Goal: Obtain resource: Obtain resource

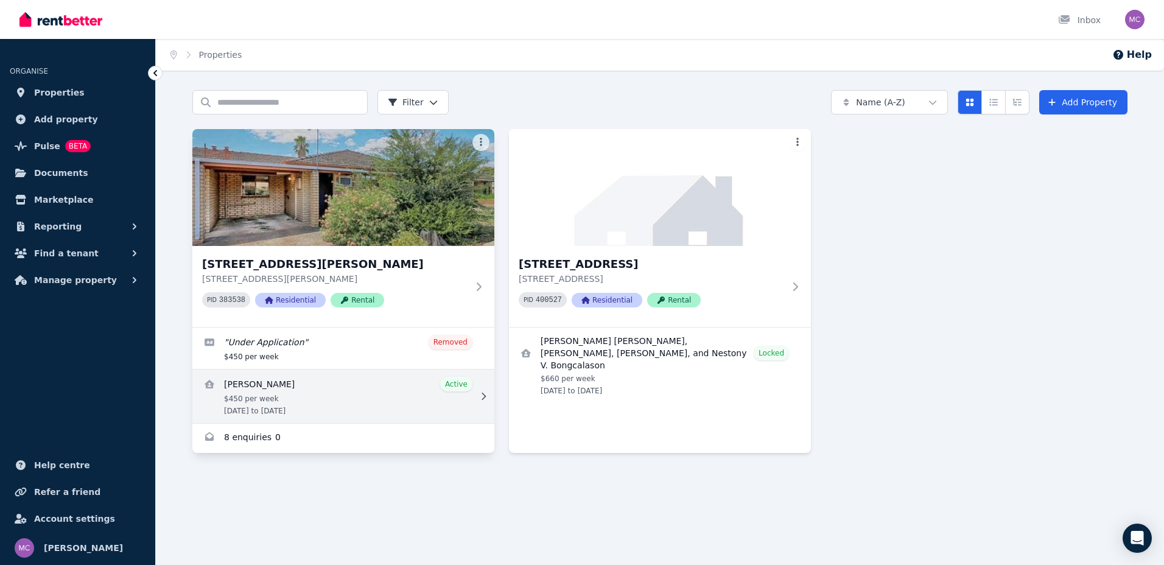
click at [269, 396] on link "View details for Corryne Wilson" at bounding box center [343, 397] width 302 height 54
click at [264, 381] on link "View details for Corryne Wilson" at bounding box center [343, 397] width 302 height 54
click at [348, 403] on link "View details for Corryne Wilson" at bounding box center [343, 397] width 302 height 54
click at [260, 382] on link "View details for Corryne Wilson" at bounding box center [343, 397] width 302 height 54
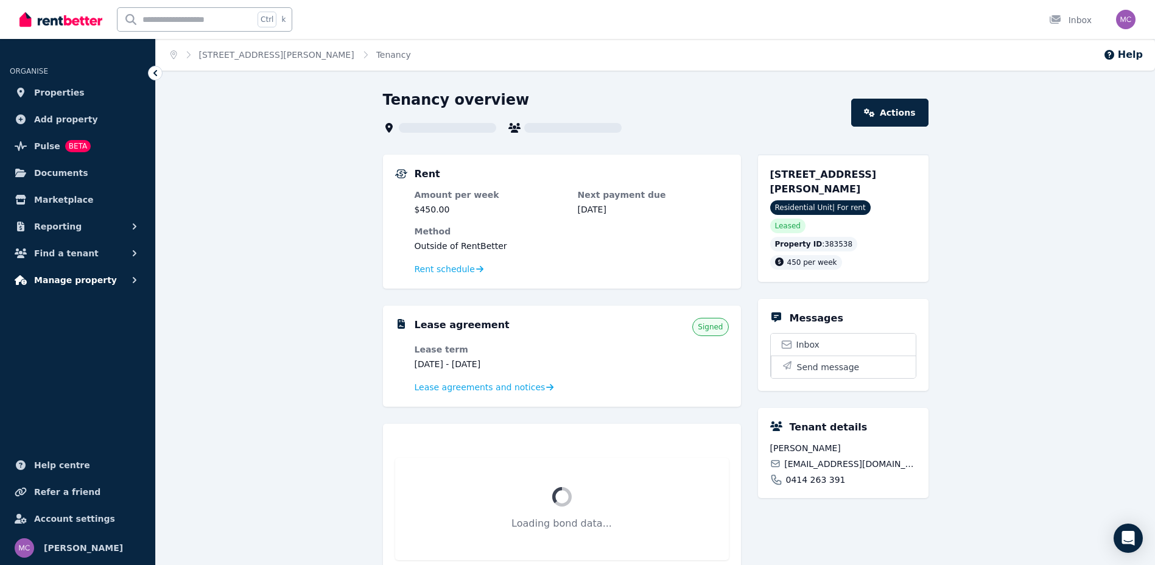
click at [46, 280] on span "Manage property" at bounding box center [75, 280] width 83 height 15
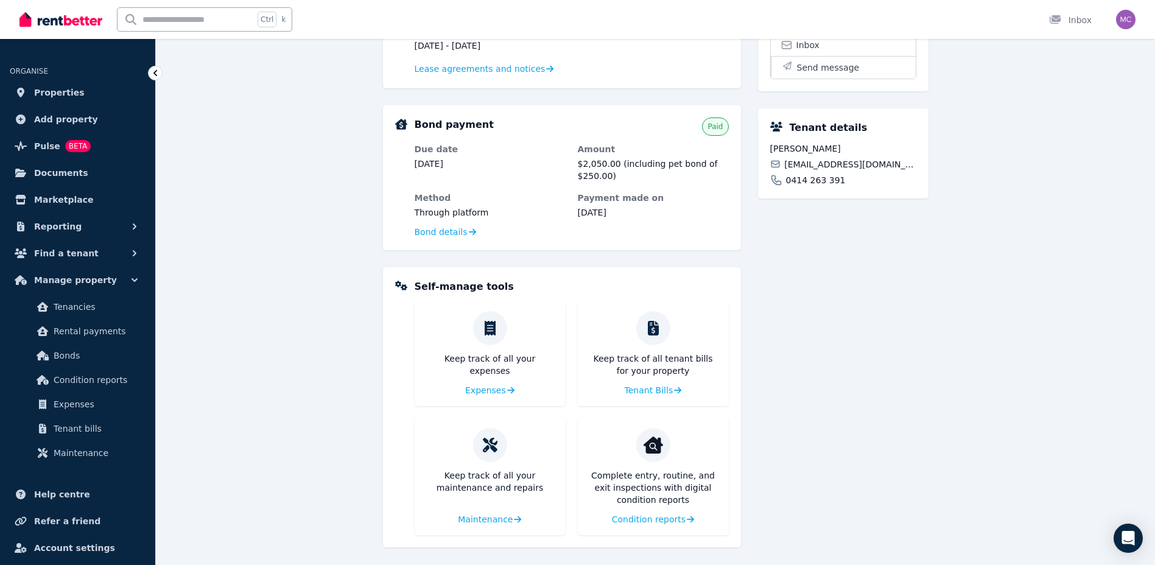
scroll to position [323, 0]
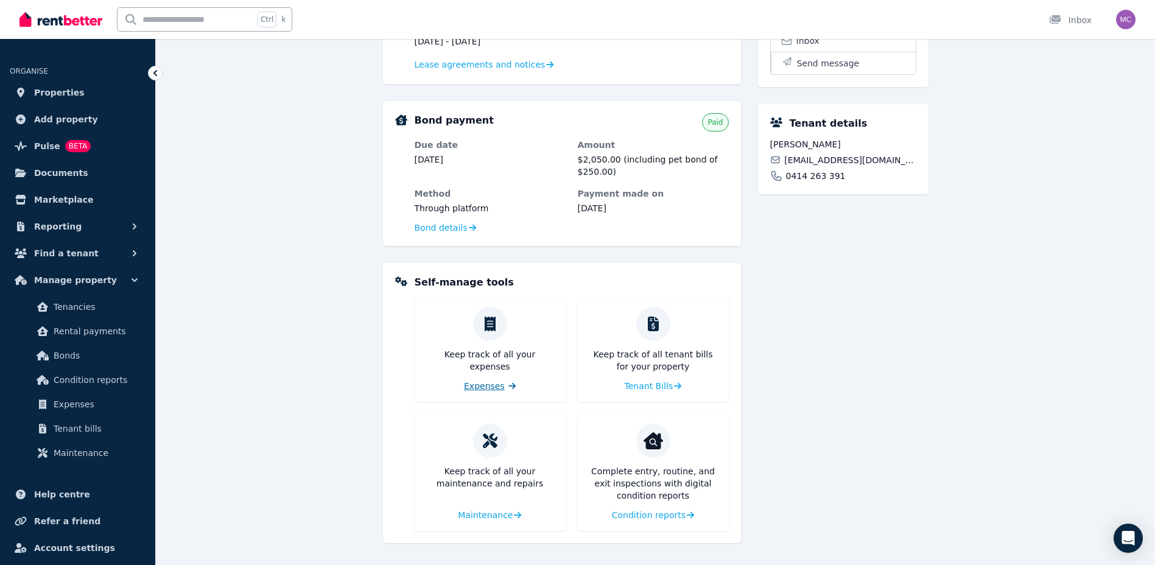
click at [494, 385] on span "Expenses" at bounding box center [484, 386] width 41 height 12
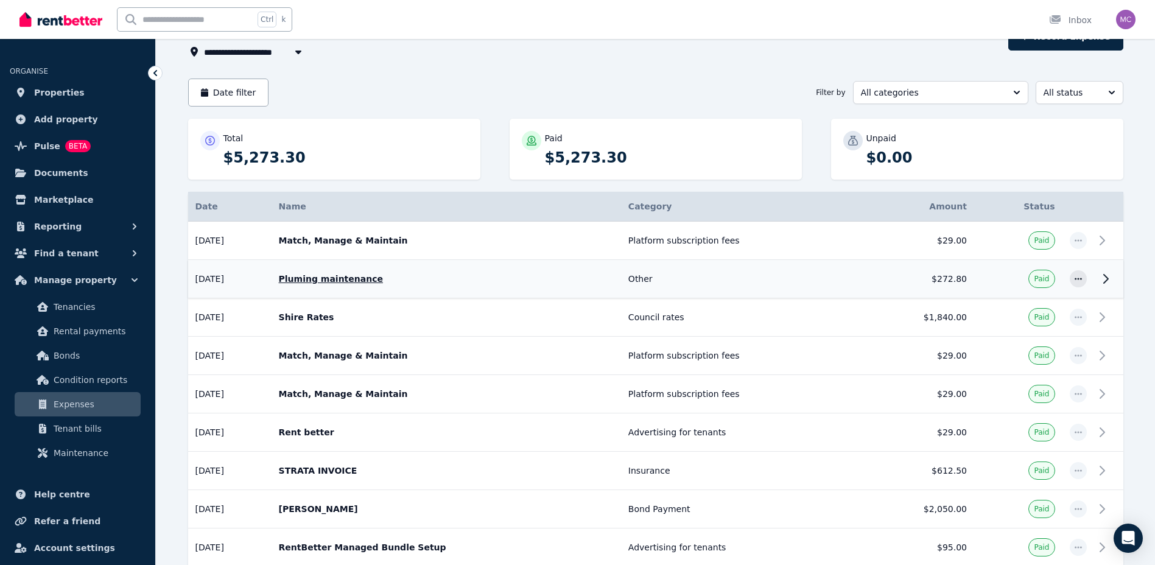
scroll to position [220, 0]
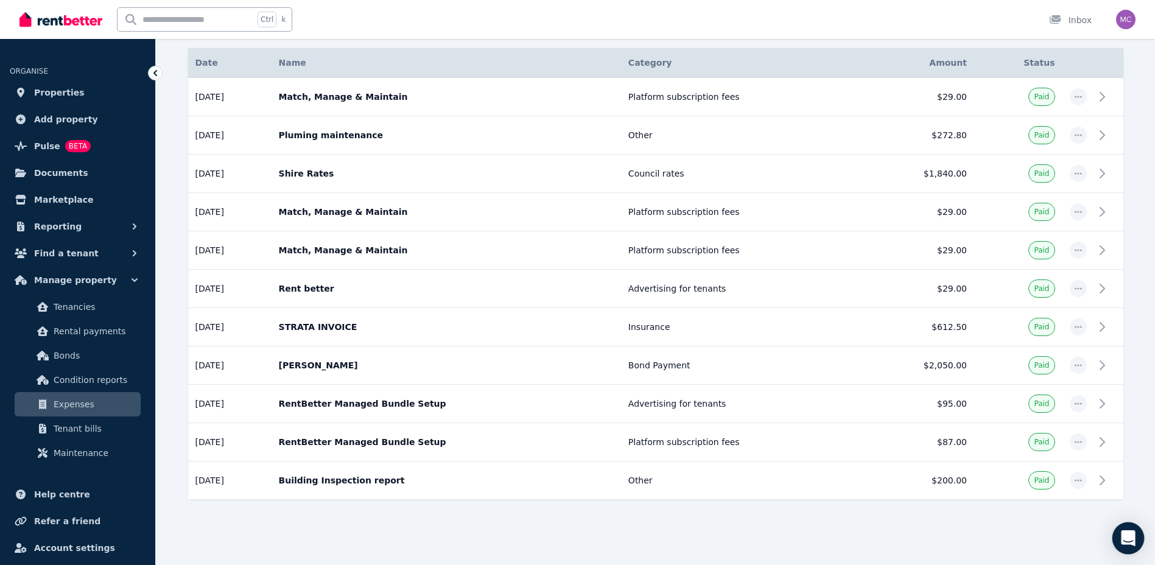
click at [1128, 538] on icon "Open Intercom Messenger" at bounding box center [1128, 538] width 14 height 16
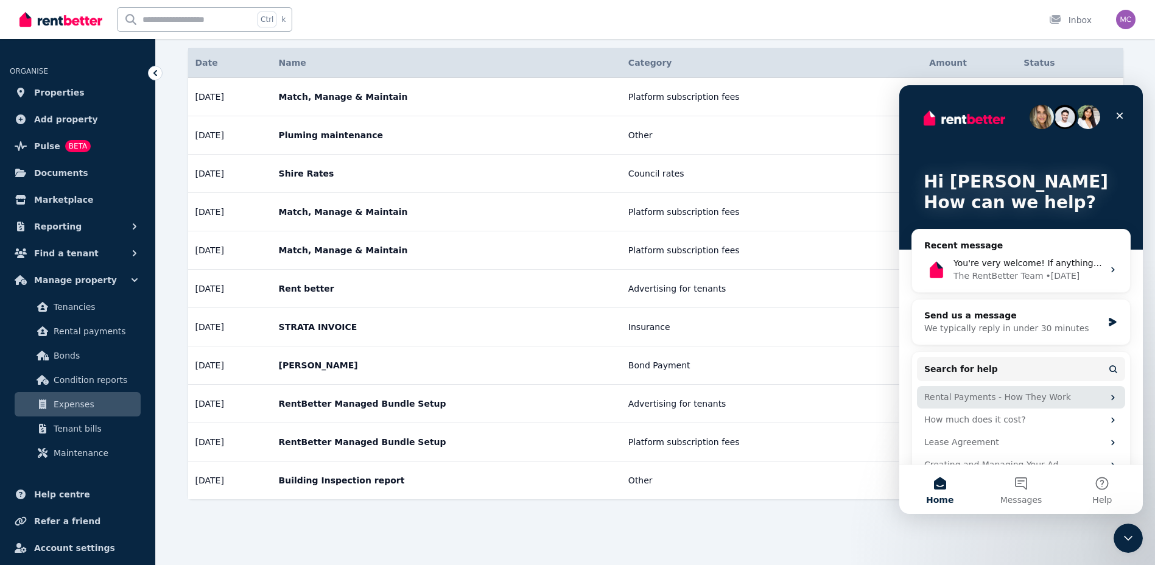
scroll to position [0, 0]
click at [1012, 267] on span "You're very welcome! If anything else comes up, feel free to ask. We're here to…" at bounding box center [1140, 263] width 372 height 10
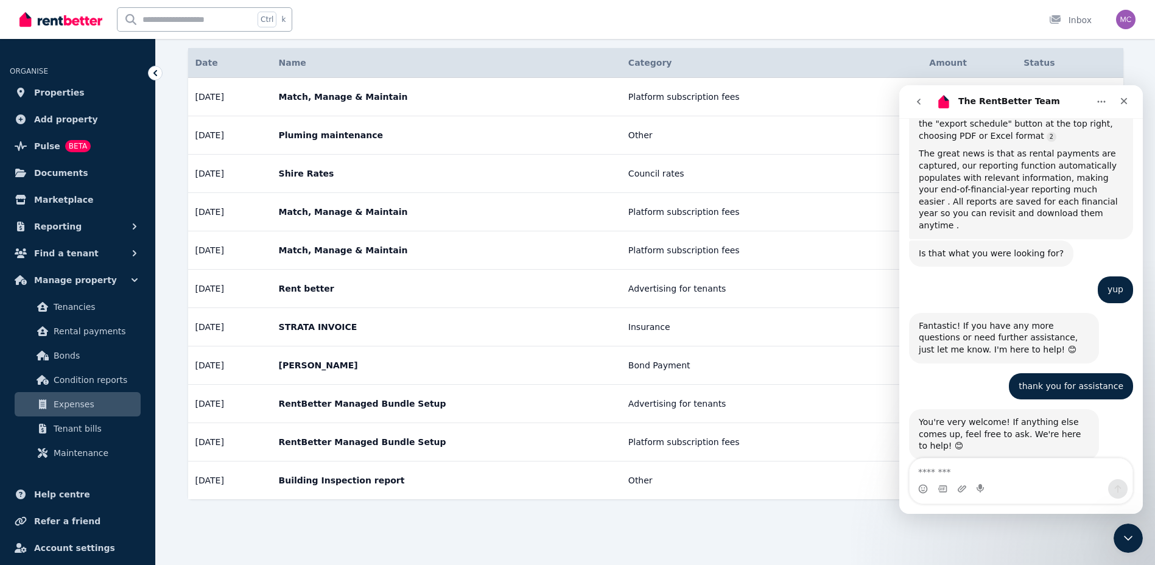
scroll to position [600, 0]
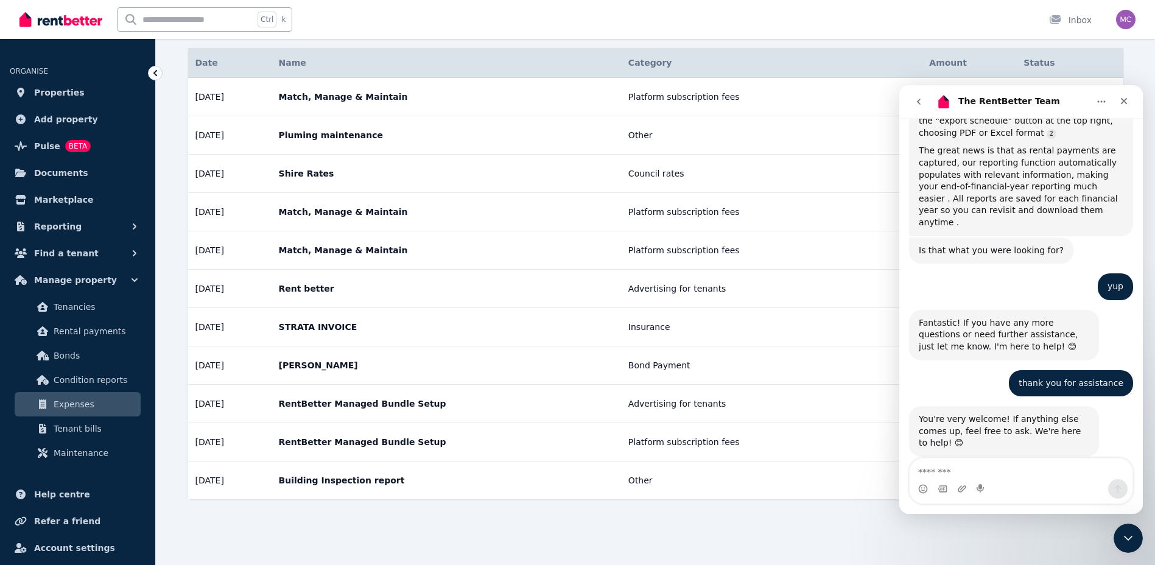
click at [1084, 471] on textarea "Message…" at bounding box center [1021, 469] width 223 height 21
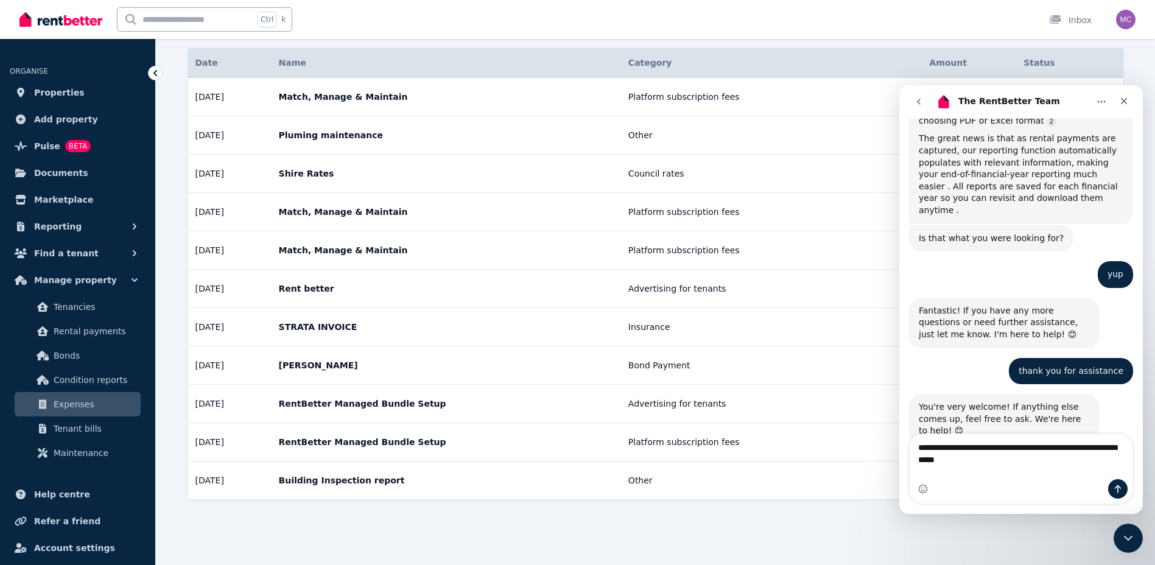
type textarea "**********"
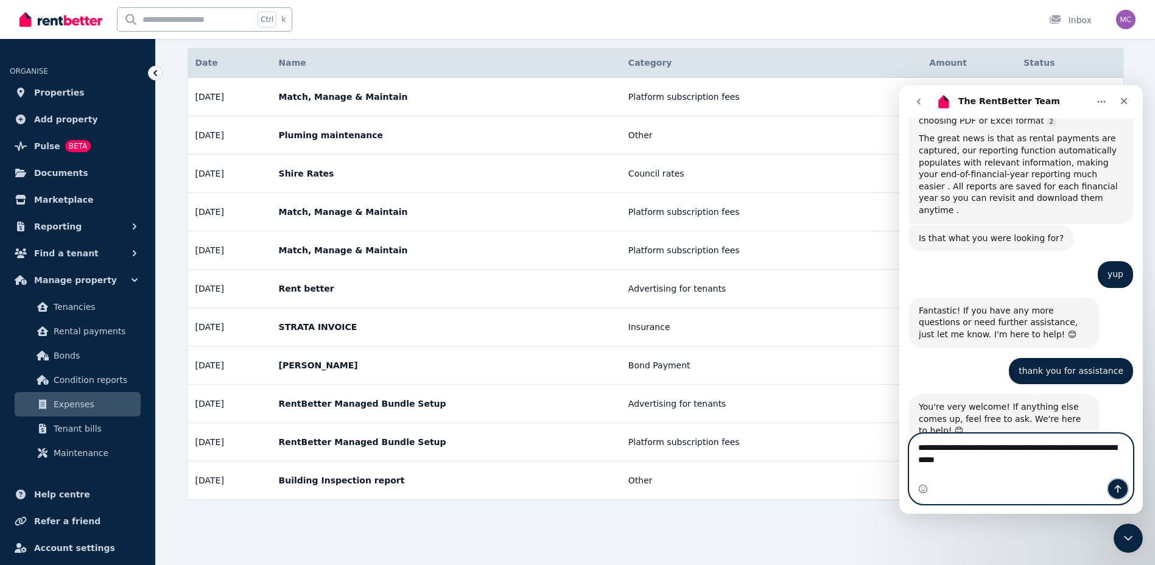
click at [1113, 486] on icon "Send a message…" at bounding box center [1118, 489] width 10 height 10
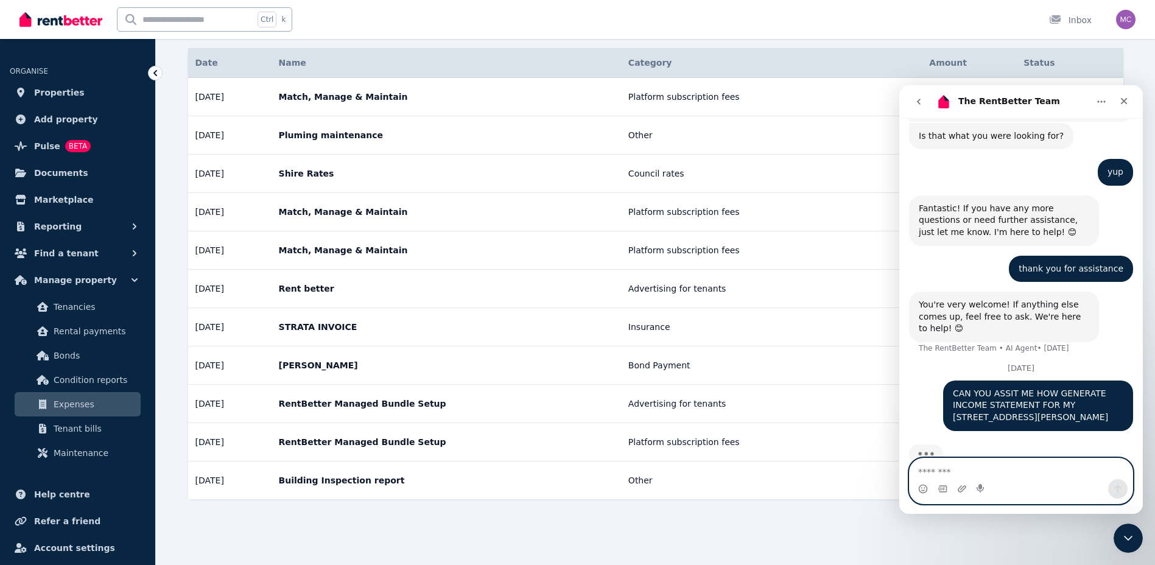
scroll to position [732, 0]
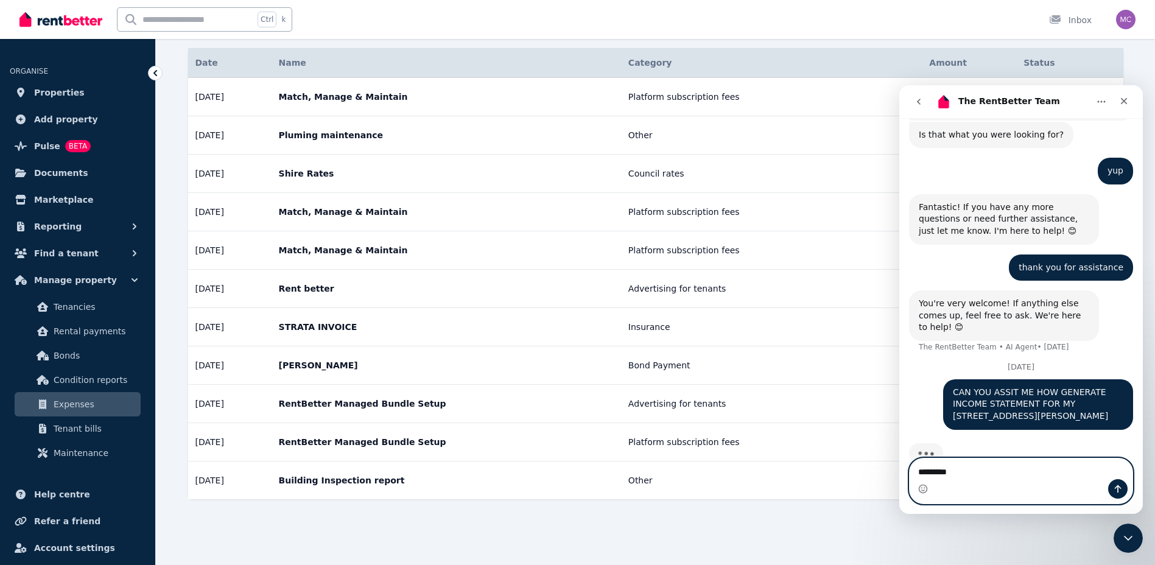
type textarea "*********"
click at [1125, 488] on button "Send a message…" at bounding box center [1117, 488] width 19 height 19
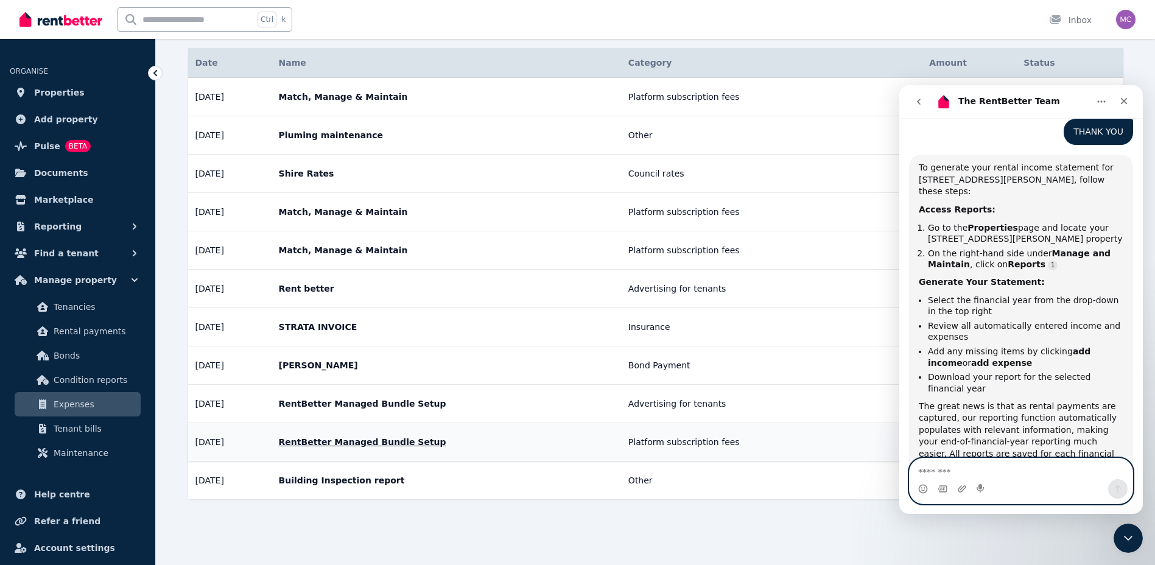
scroll to position [1037, 0]
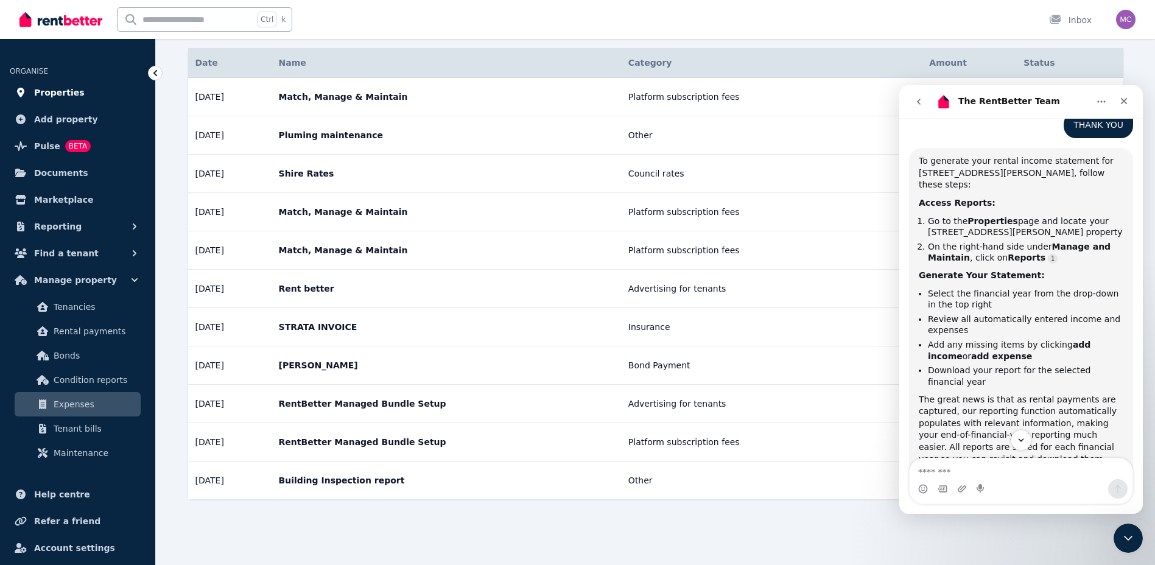
click at [58, 93] on span "Properties" at bounding box center [59, 92] width 51 height 15
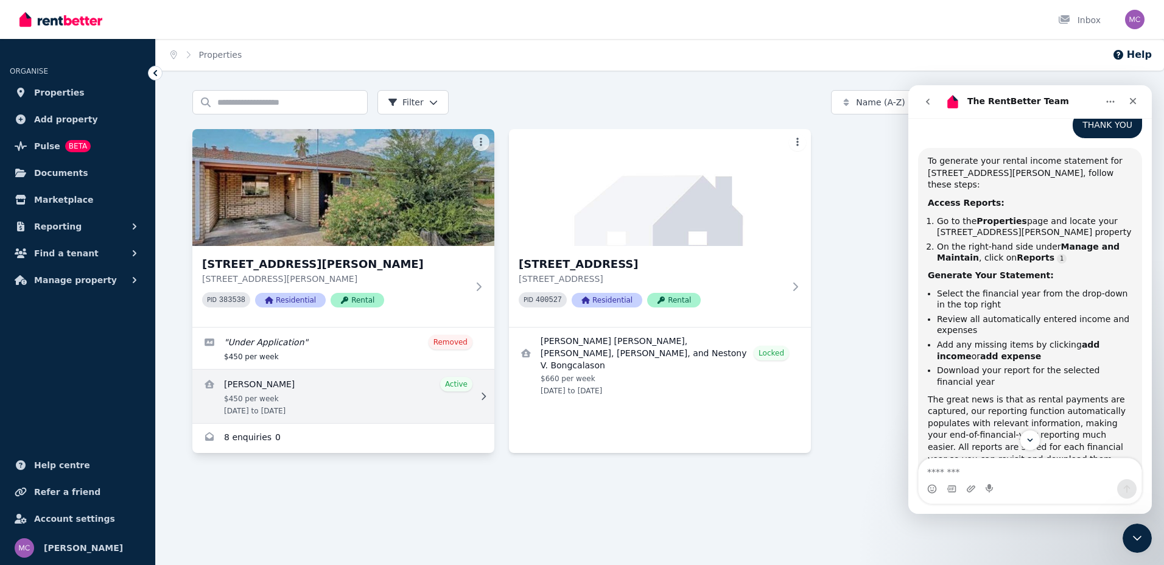
click at [259, 391] on link "View details for Corryne Wilson" at bounding box center [343, 397] width 302 height 54
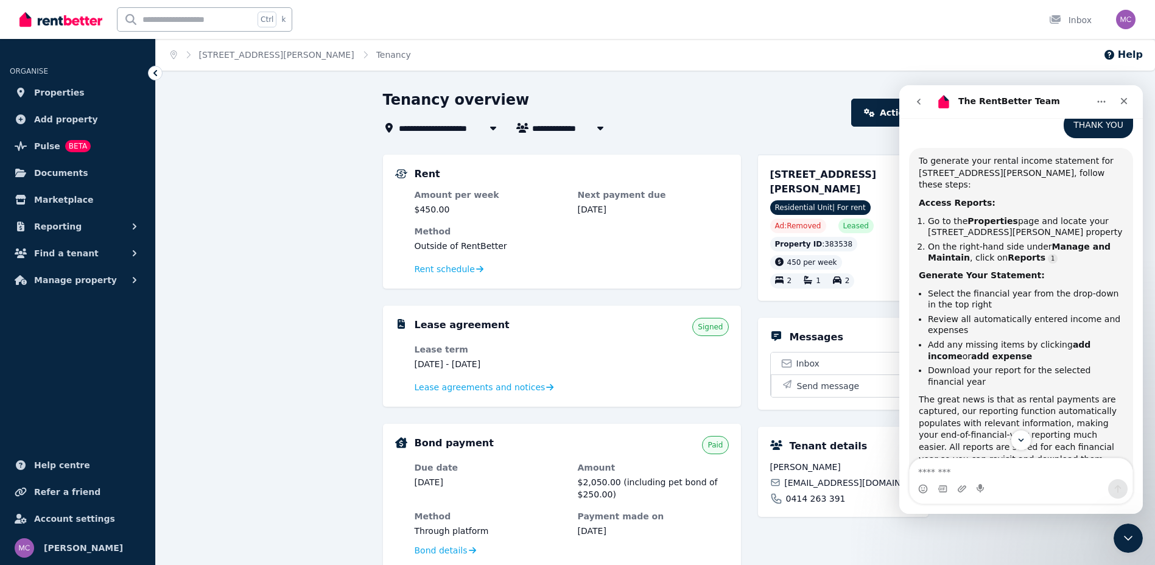
click at [917, 104] on icon "go back" at bounding box center [919, 102] width 10 height 10
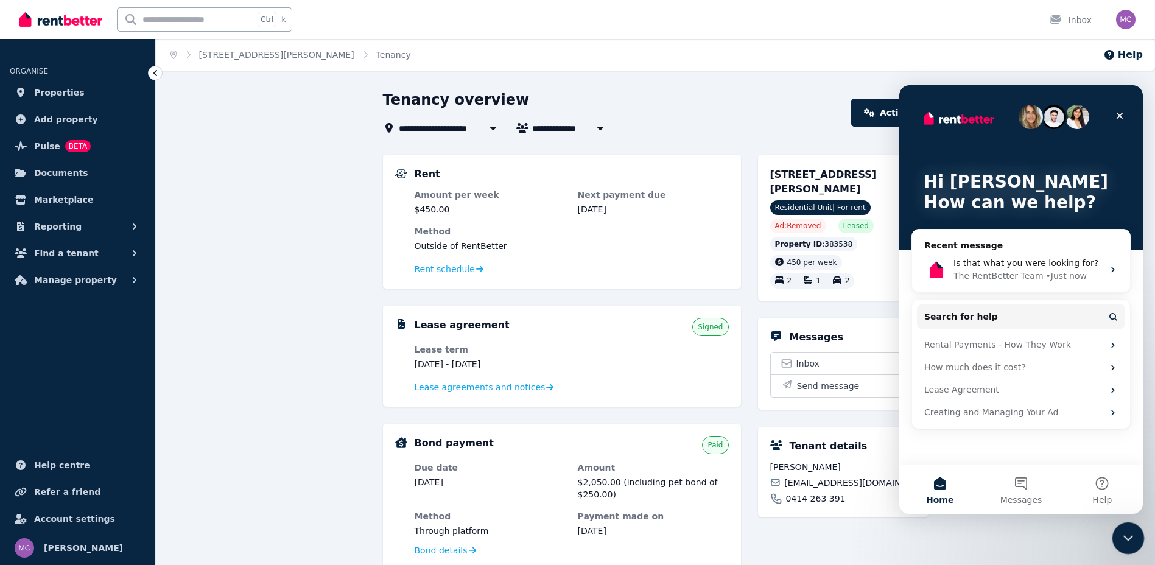
click at [1127, 538] on icon "Close Intercom Messenger" at bounding box center [1126, 536] width 9 height 5
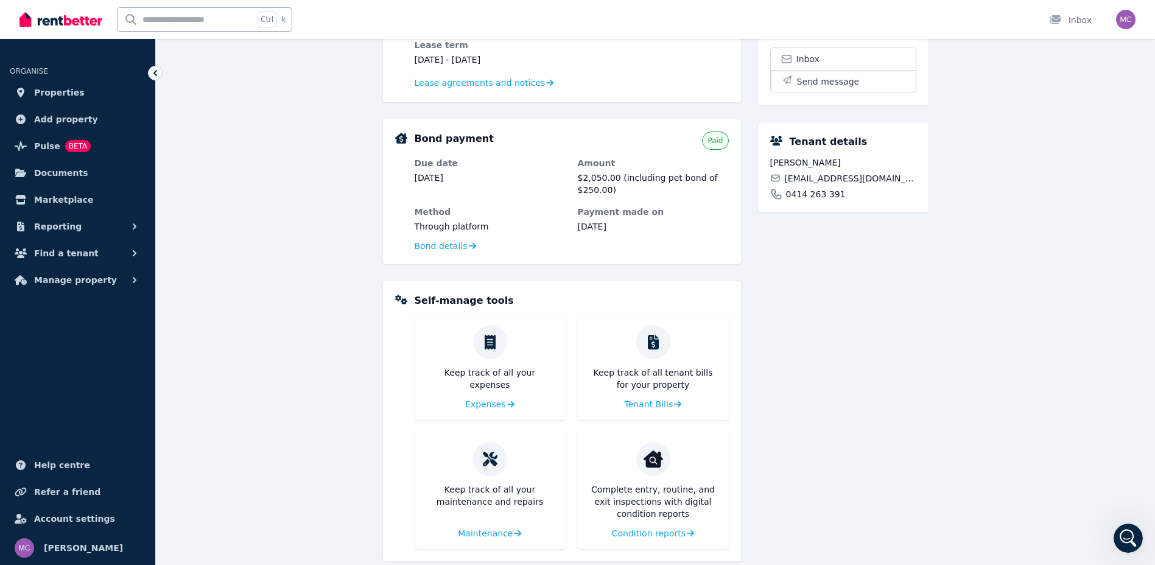
scroll to position [323, 0]
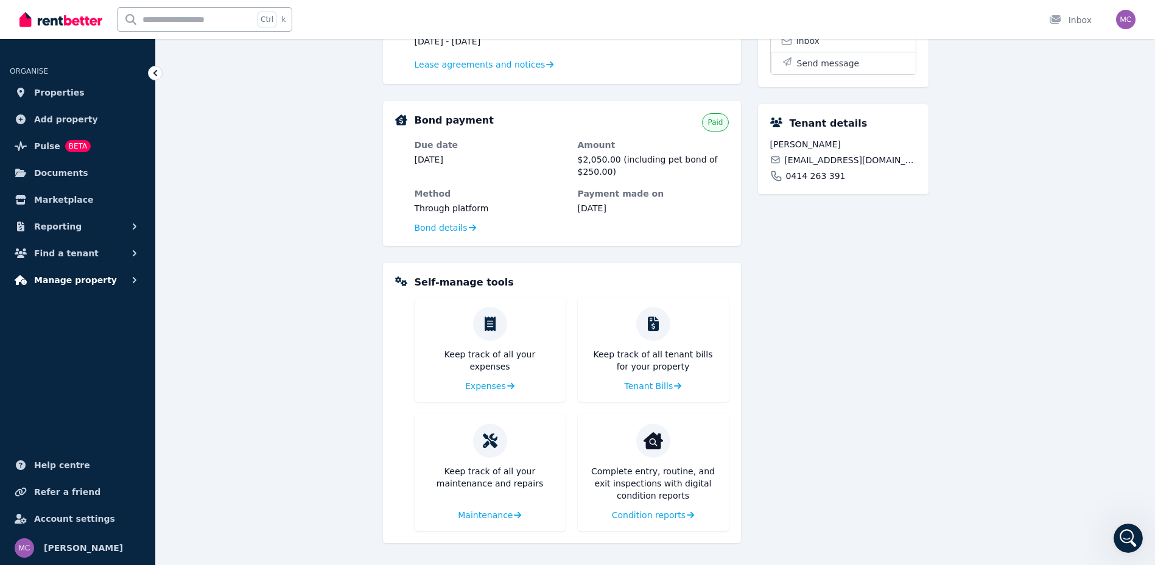
click at [82, 281] on span "Manage property" at bounding box center [75, 280] width 83 height 15
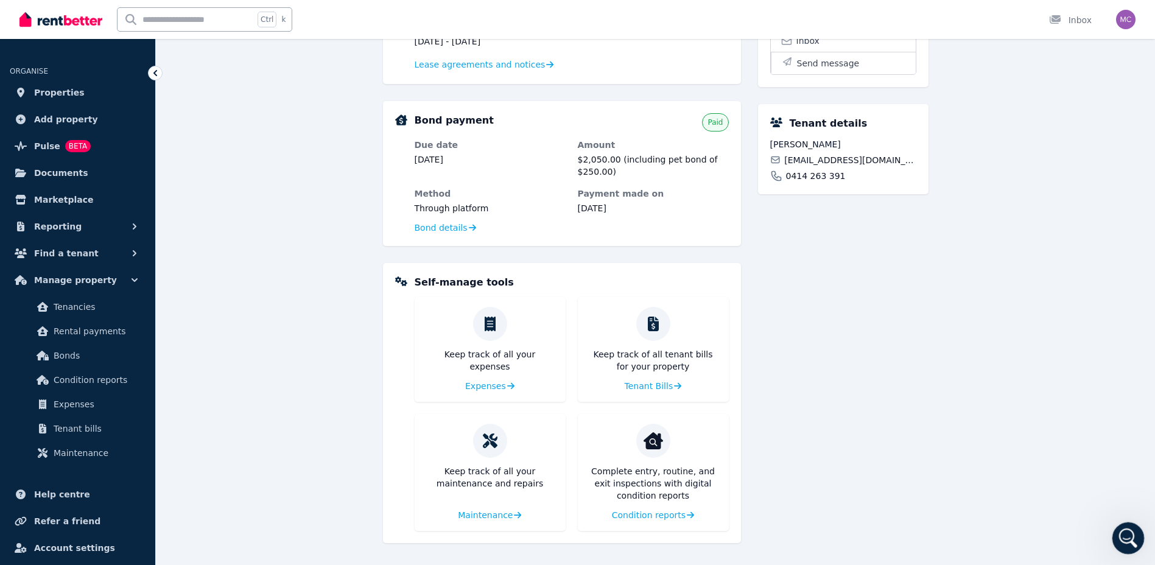
click at [1124, 533] on icon "Open Intercom Messenger" at bounding box center [1127, 537] width 20 height 20
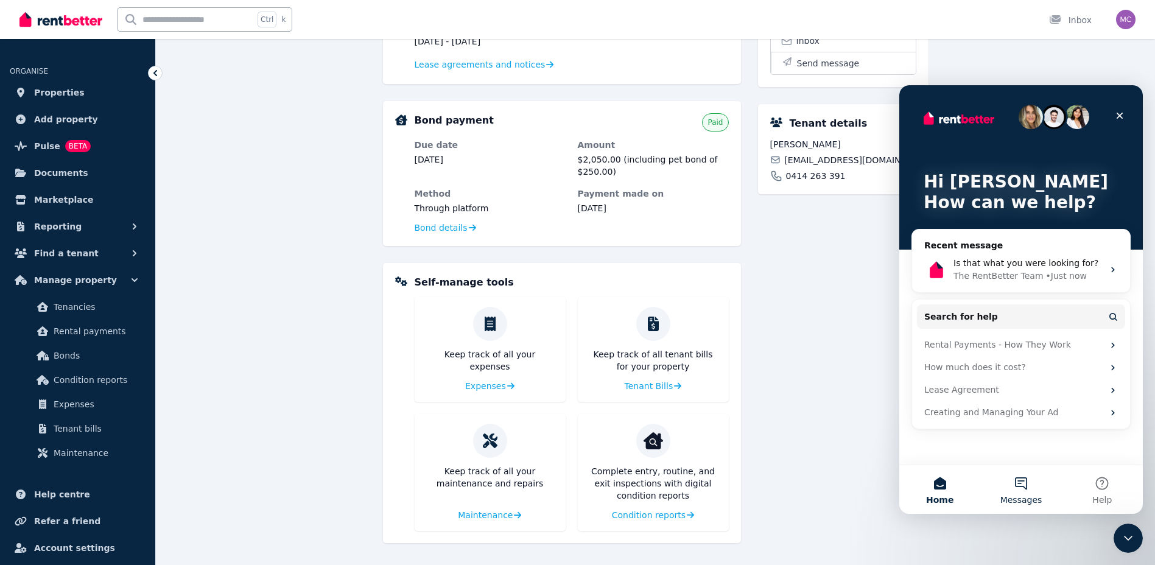
click at [1015, 485] on button "Messages" at bounding box center [1021, 489] width 81 height 49
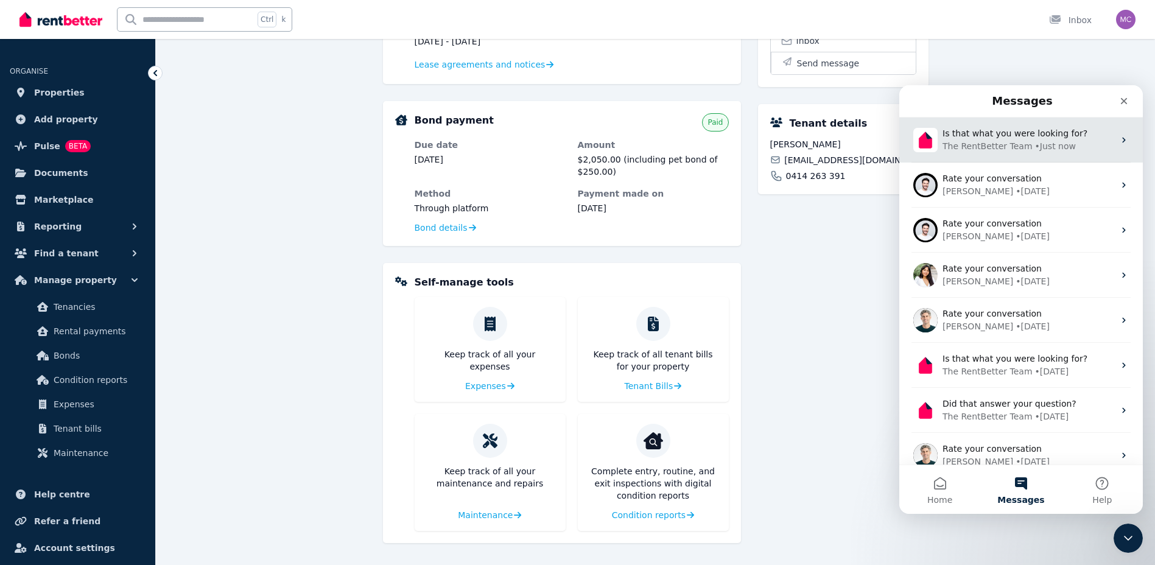
click at [1035, 146] on div "• Just now" at bounding box center [1055, 146] width 41 height 13
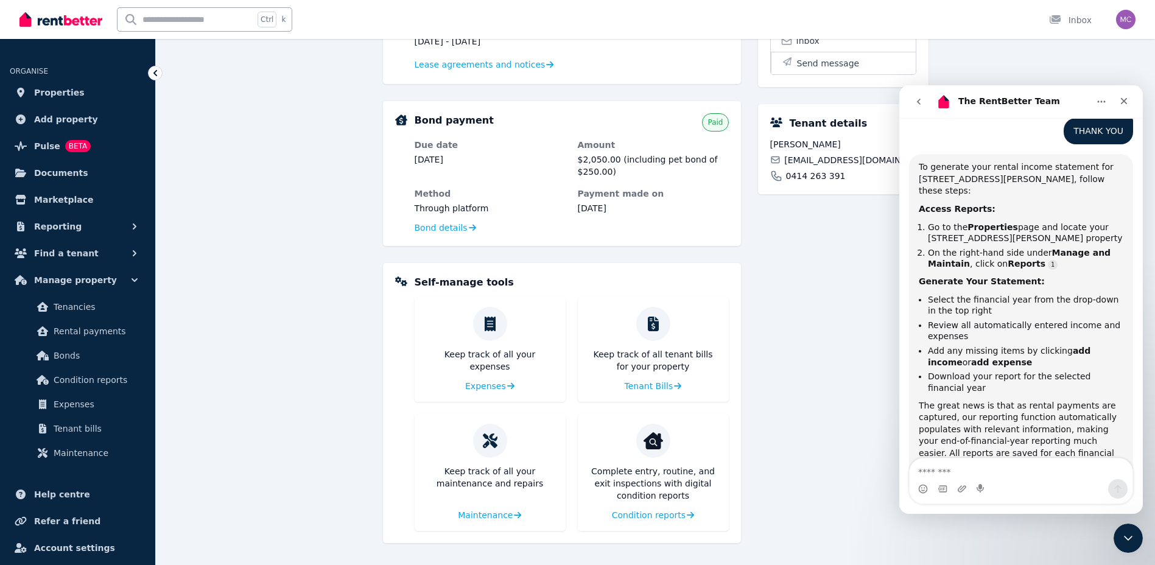
scroll to position [949, 0]
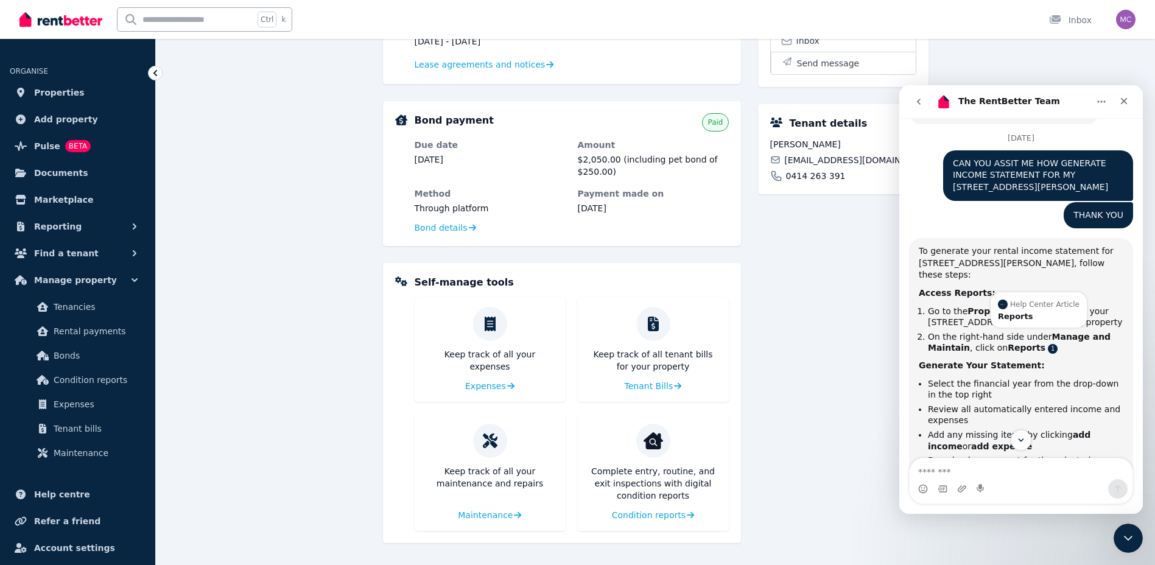
click at [1048, 344] on link "Source reference 5626335:" at bounding box center [1053, 349] width 10 height 10
click at [1010, 343] on b "Reports" at bounding box center [1027, 348] width 38 height 10
click at [1048, 344] on link "Source reference 5626335:" at bounding box center [1053, 349] width 10 height 10
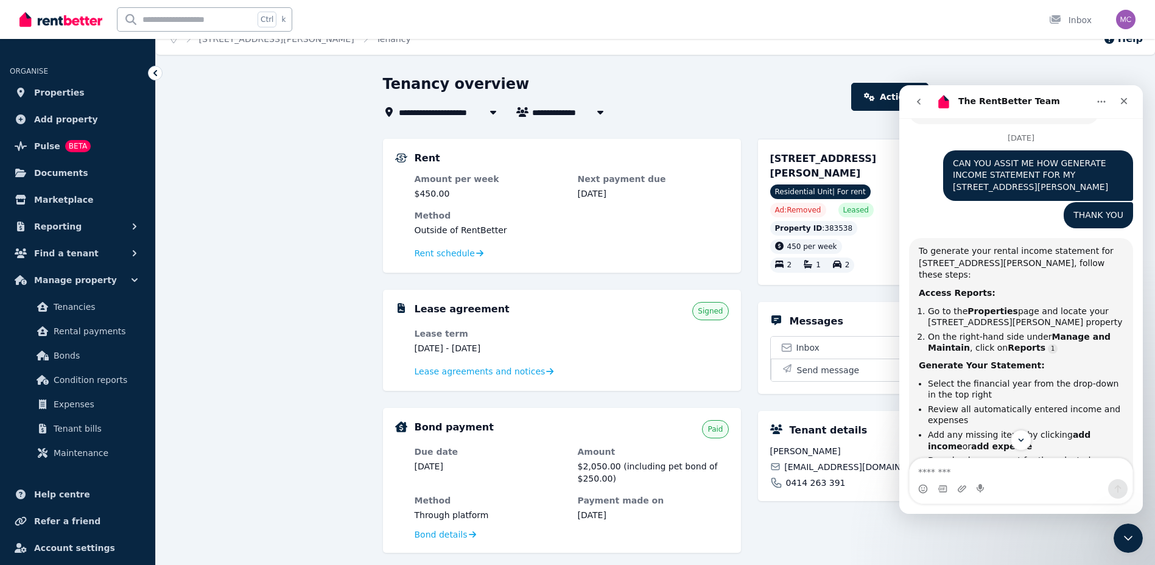
scroll to position [0, 0]
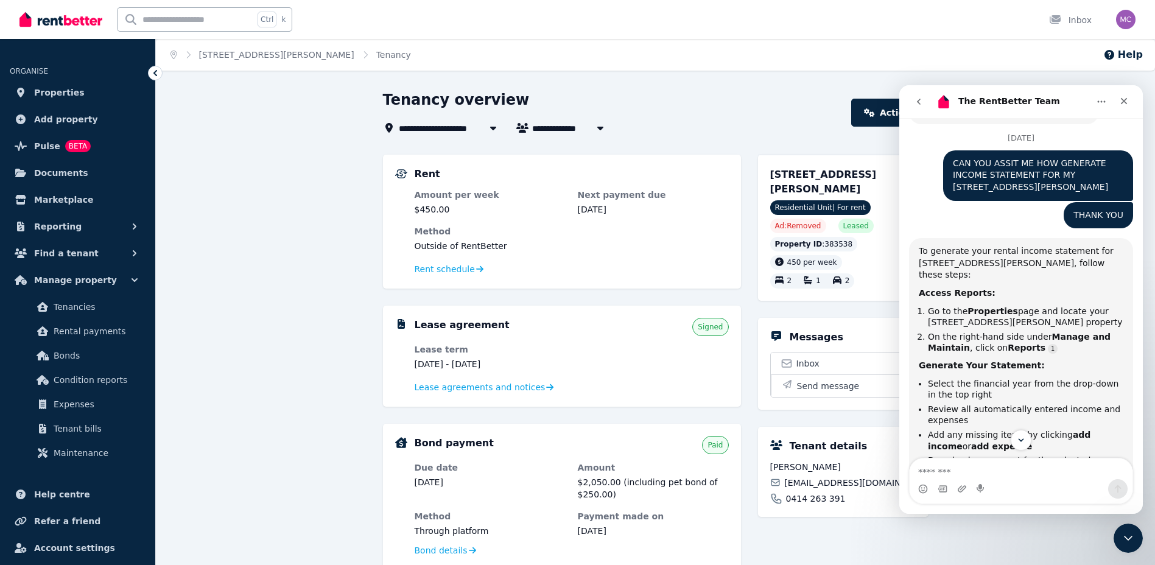
click at [758, 97] on div "Tenancy overview" at bounding box center [614, 101] width 462 height 23
click at [67, 92] on span "Properties" at bounding box center [59, 92] width 51 height 15
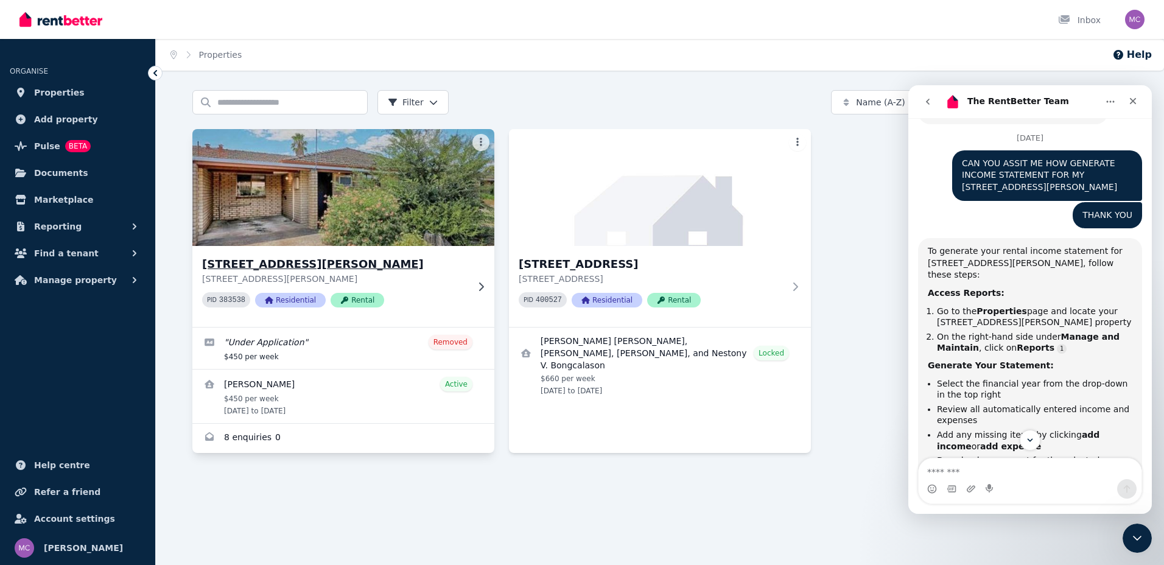
click at [287, 257] on h3 "[STREET_ADDRESS][PERSON_NAME]" at bounding box center [335, 264] width 266 height 17
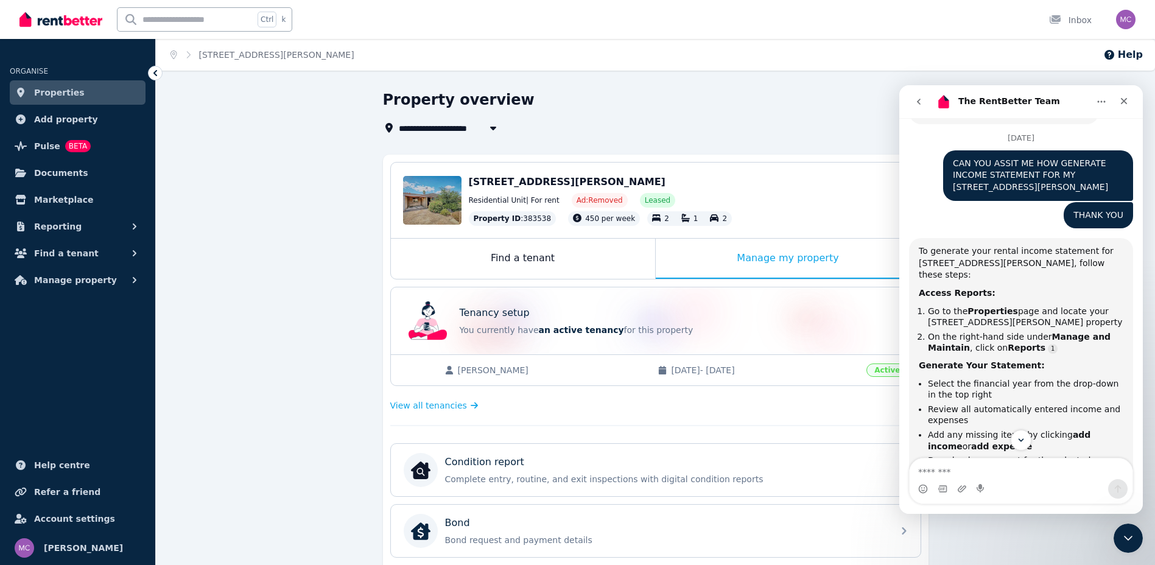
click at [923, 96] on button "go back" at bounding box center [918, 101] width 23 height 23
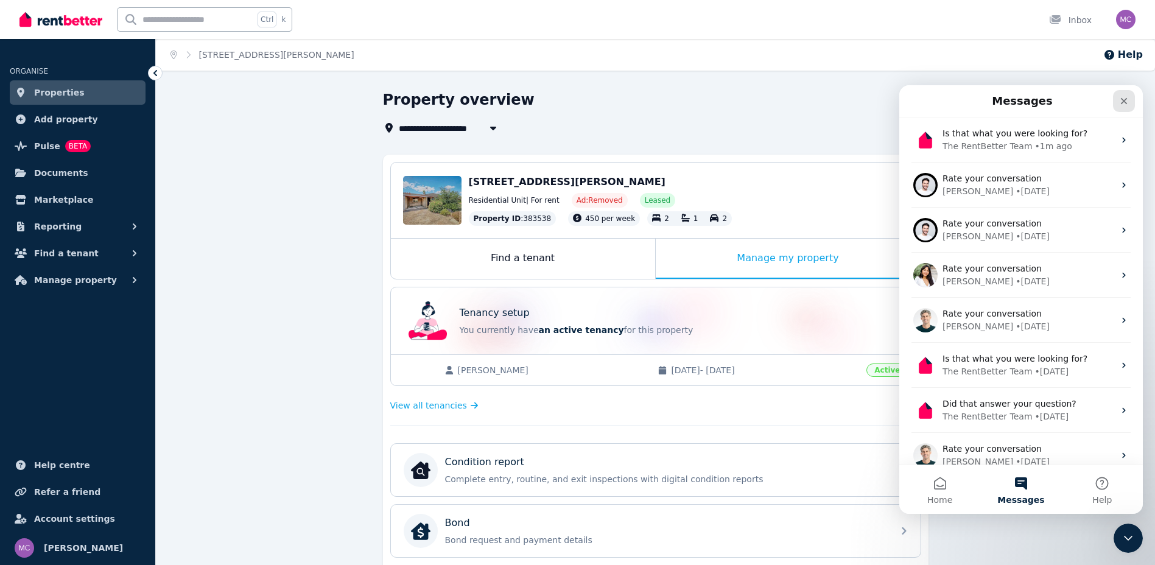
click at [1117, 100] on div "Close" at bounding box center [1124, 101] width 22 height 22
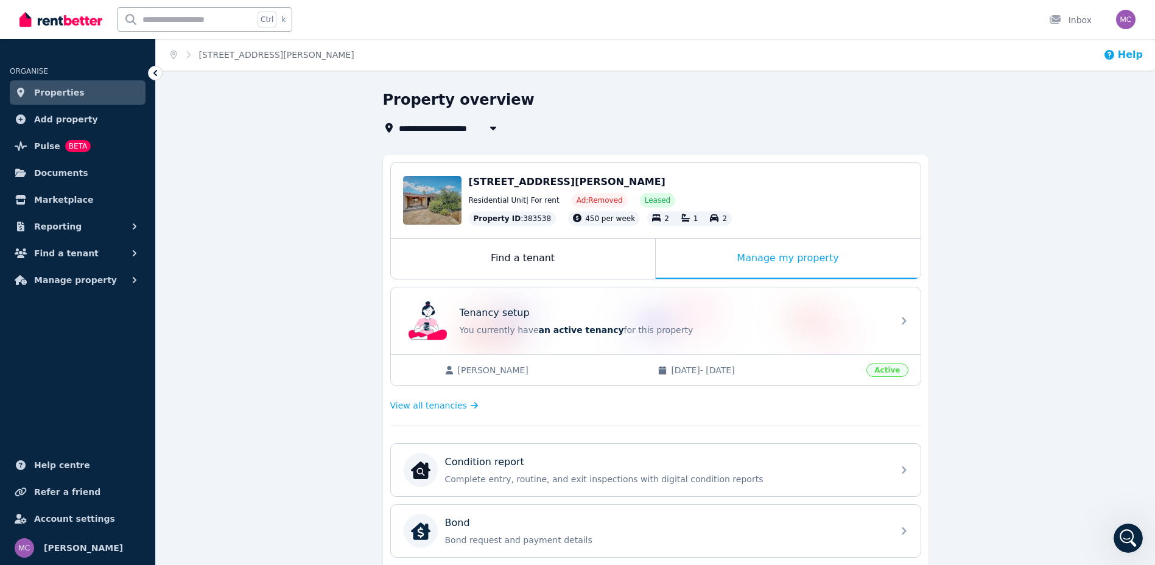
click at [1121, 49] on button "Help" at bounding box center [1124, 55] width 40 height 15
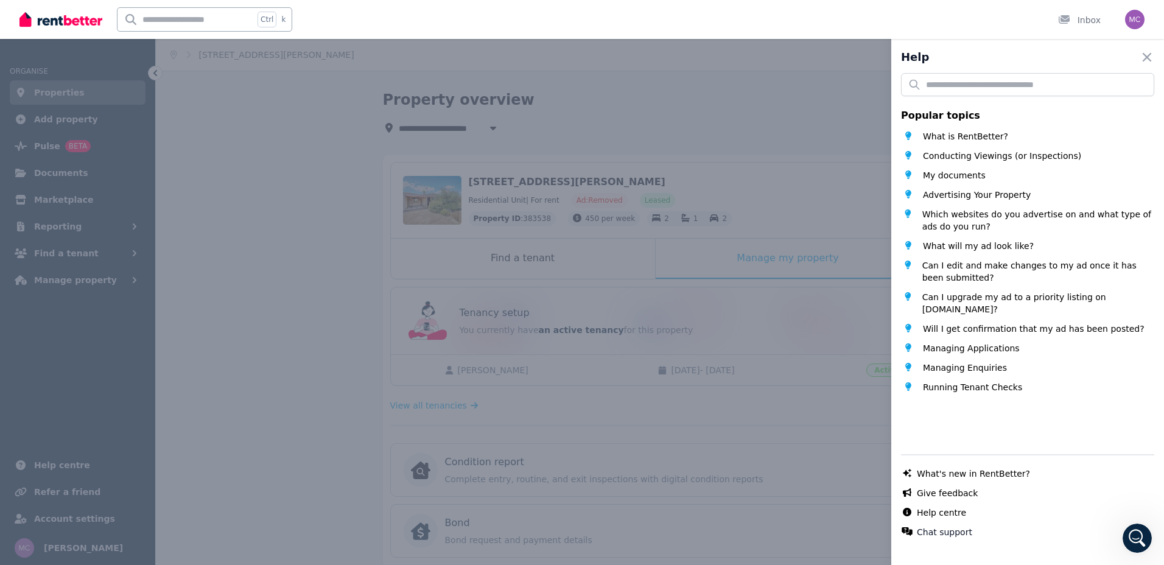
click at [824, 504] on div "Help Close panel Popular topics What is RentBetter? Conducting Viewings (or Ins…" at bounding box center [582, 282] width 1164 height 565
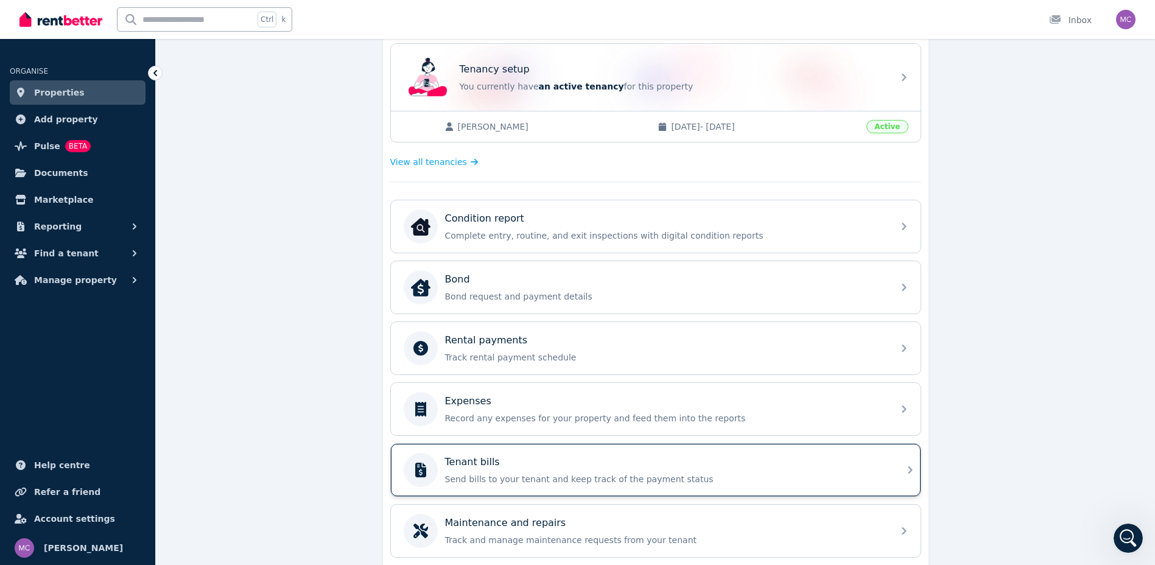
scroll to position [351, 0]
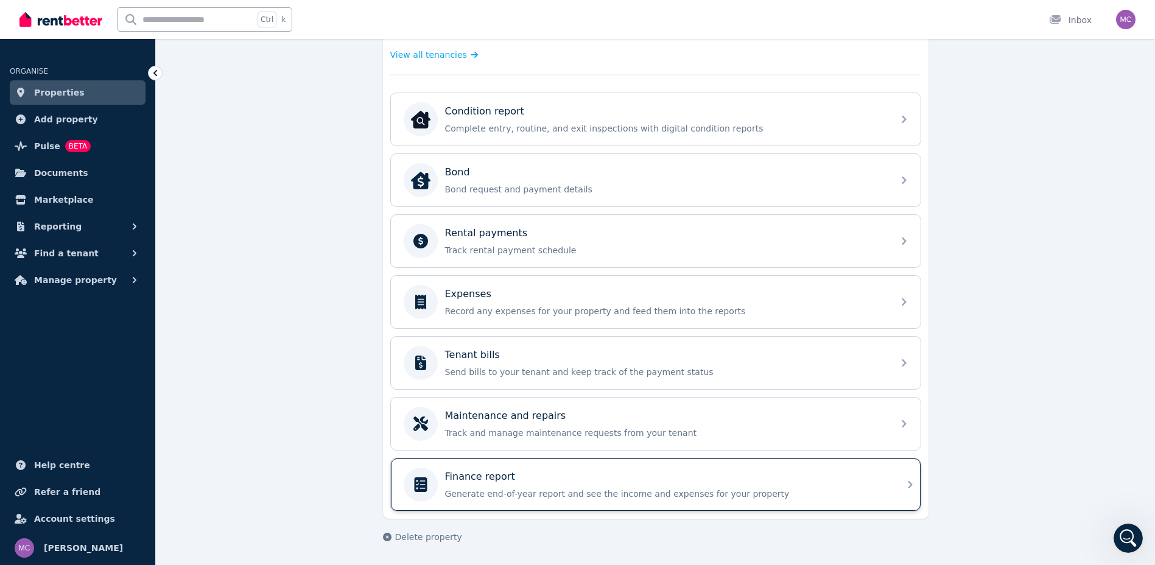
click at [568, 488] on p "Generate end-of-year report and see the income and expenses for your property" at bounding box center [665, 494] width 441 height 12
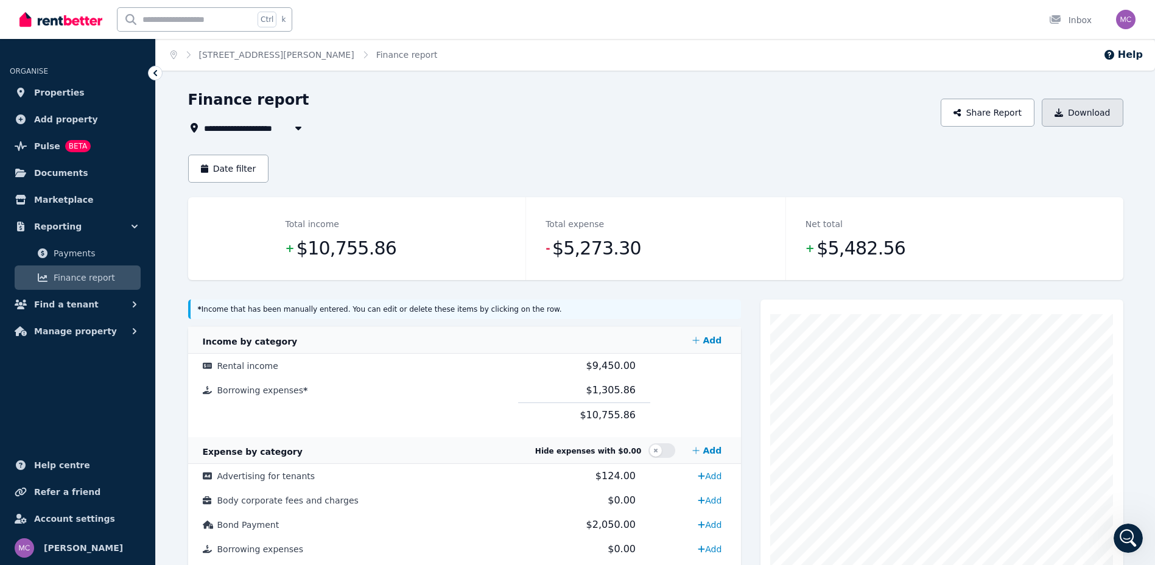
click at [1077, 115] on button "Download" at bounding box center [1083, 113] width 82 height 28
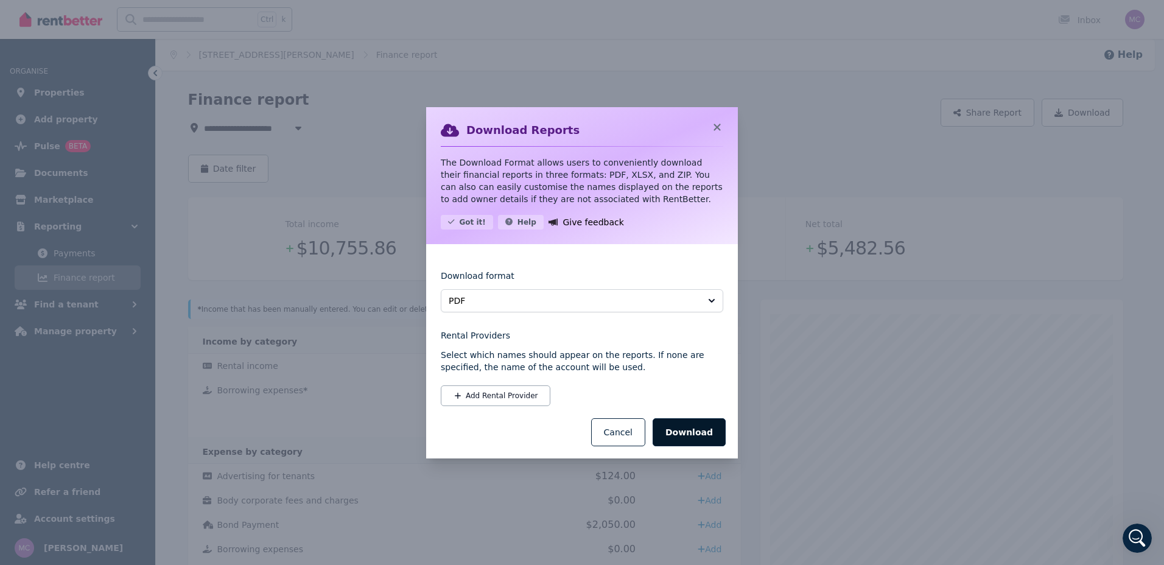
click at [678, 435] on button "Download" at bounding box center [689, 432] width 73 height 28
